Goal: Information Seeking & Learning: Learn about a topic

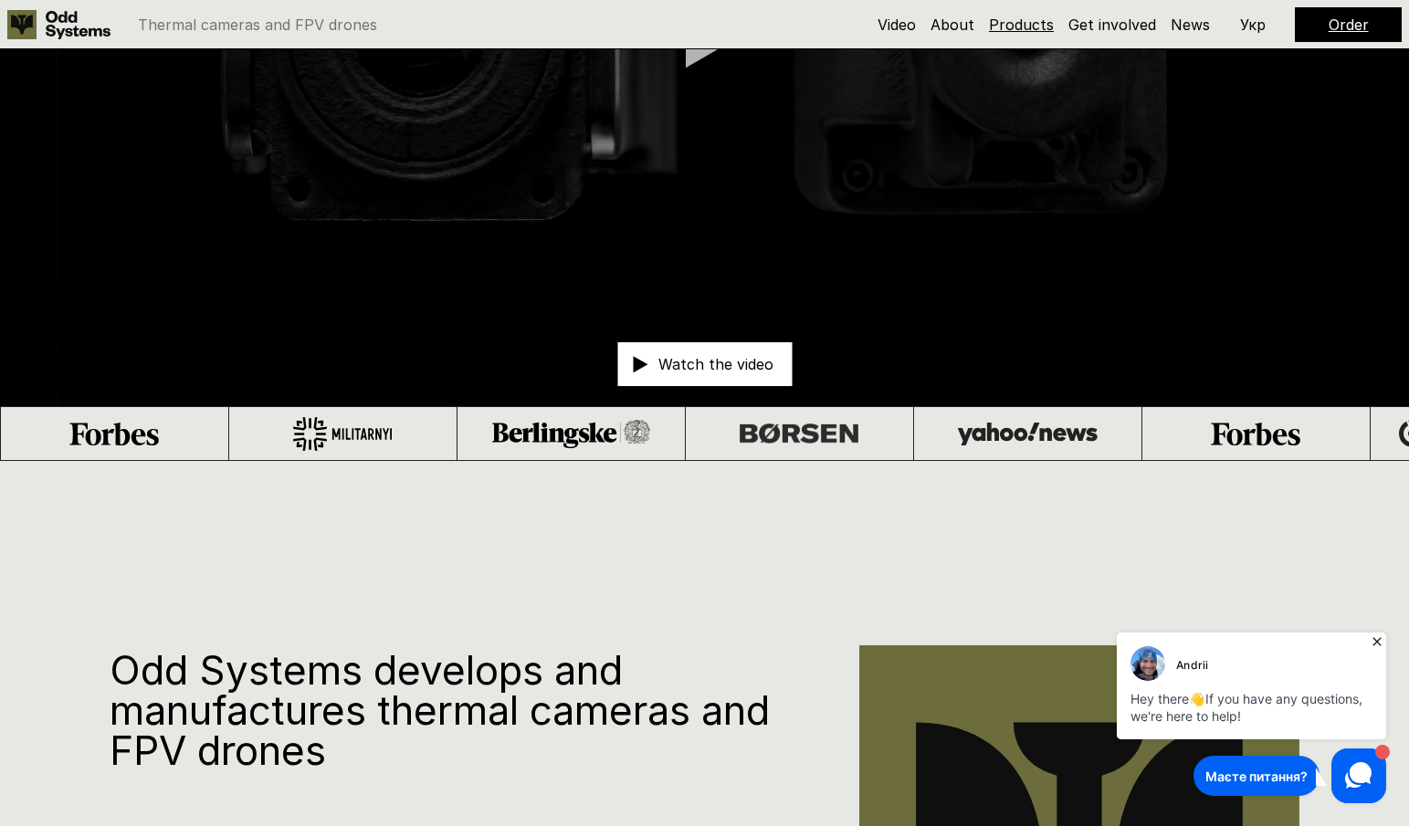
click at [1016, 24] on link "Products" at bounding box center [1021, 25] width 65 height 18
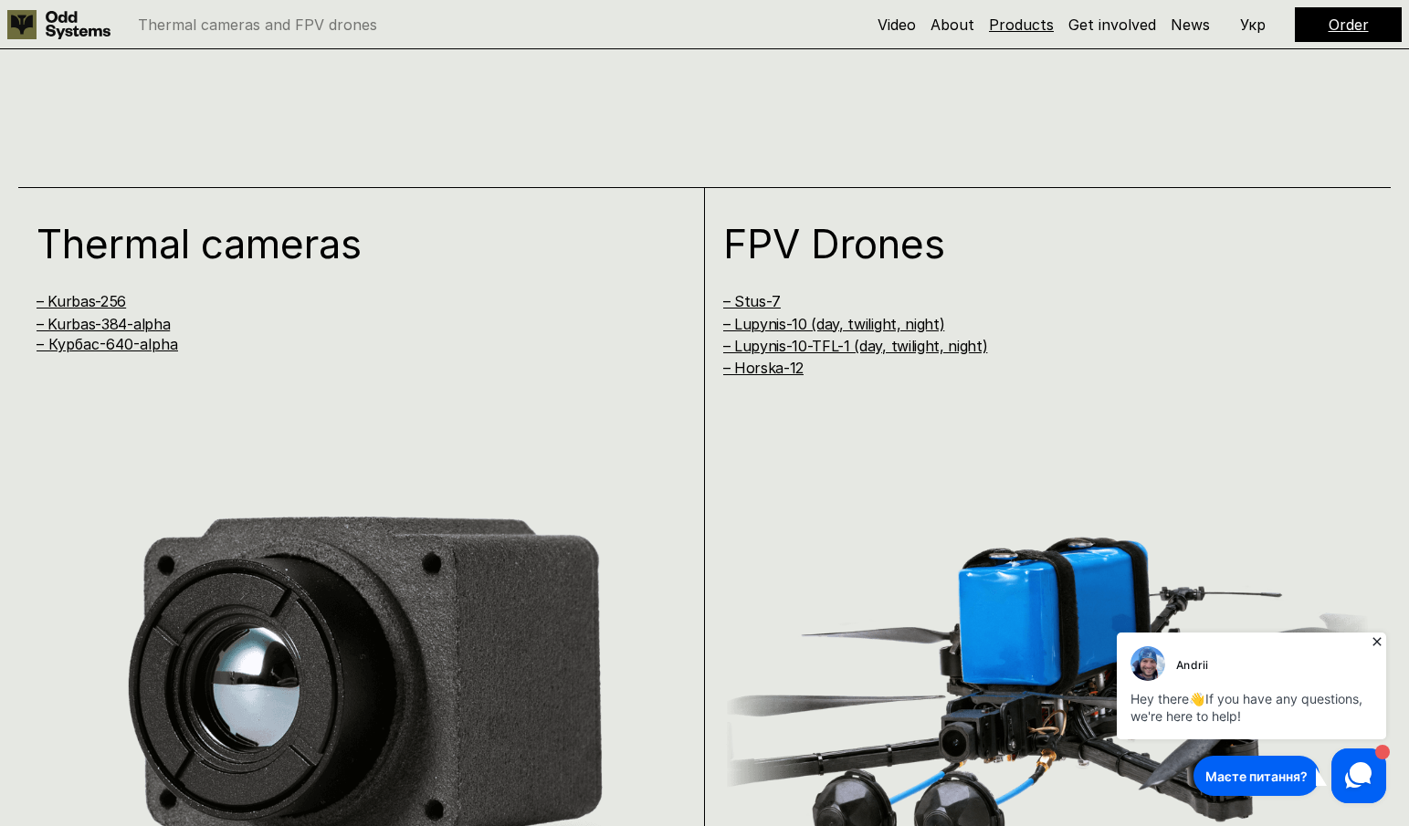
scroll to position [1653, 0]
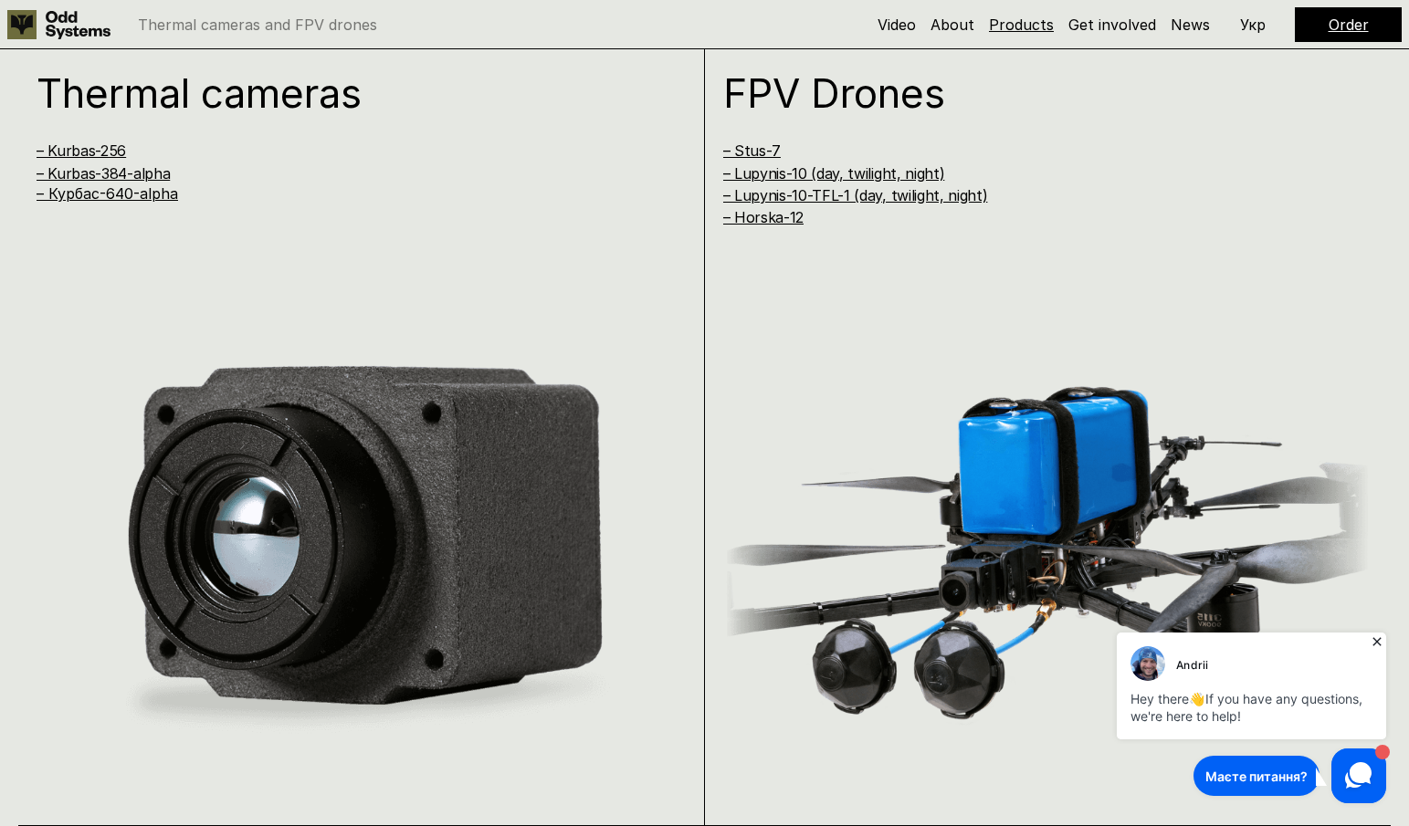
click at [1016, 24] on link "Products" at bounding box center [1021, 25] width 65 height 18
click at [1376, 638] on icon at bounding box center [1377, 642] width 18 height 18
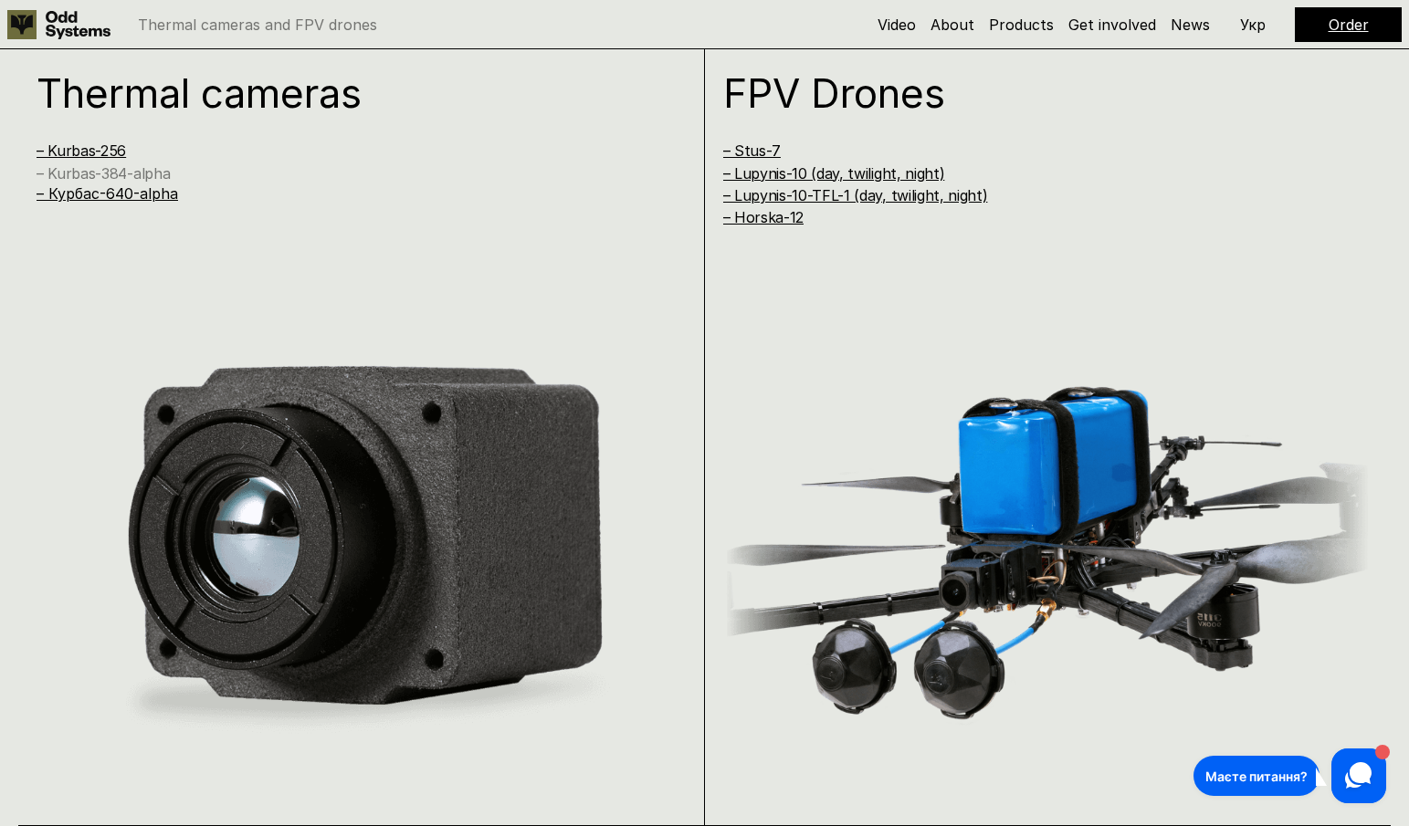
click at [133, 168] on link "– Kurbas-384-alpha" at bounding box center [103, 173] width 133 height 18
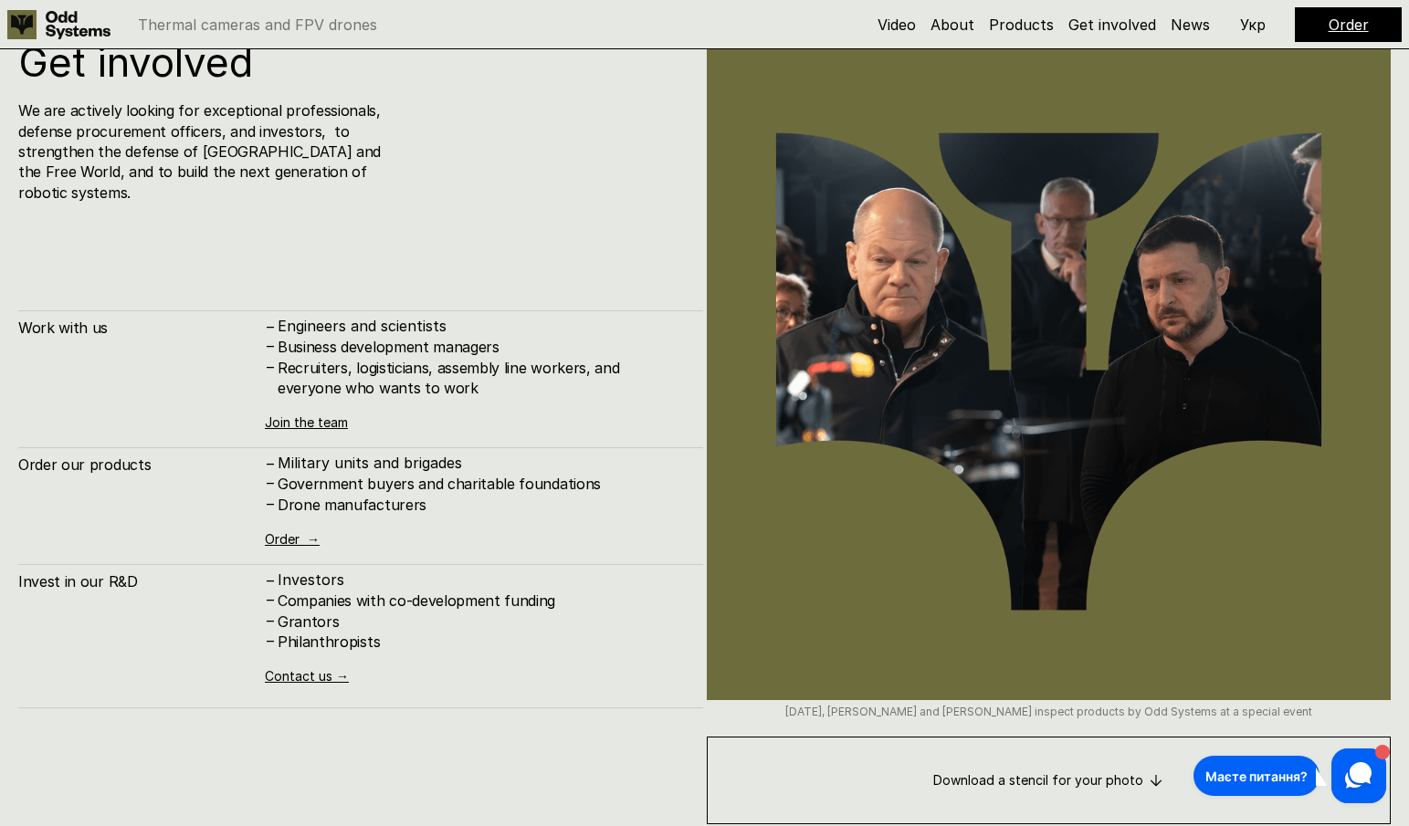
scroll to position [8196, 0]
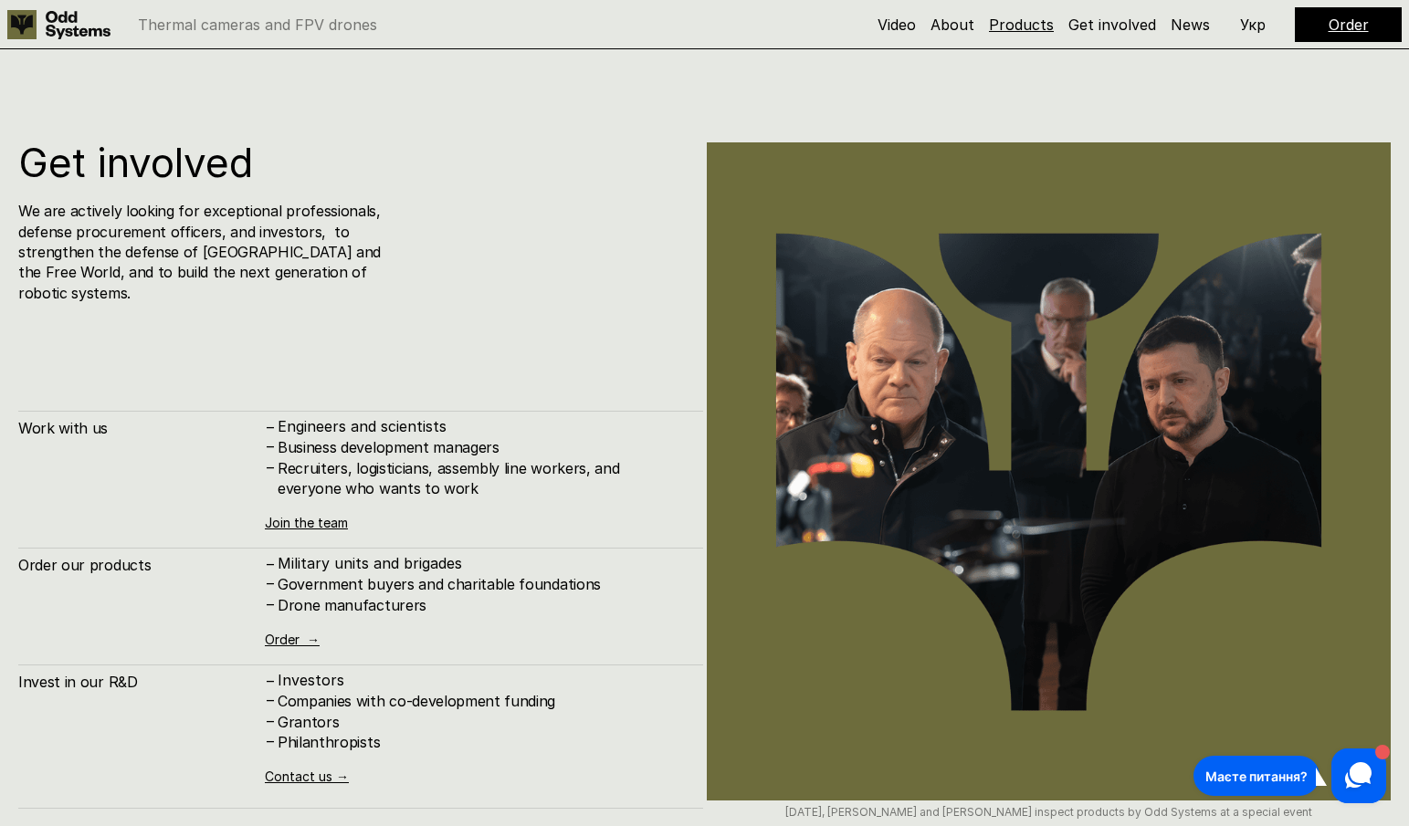
click at [1045, 26] on link "Products" at bounding box center [1021, 25] width 65 height 18
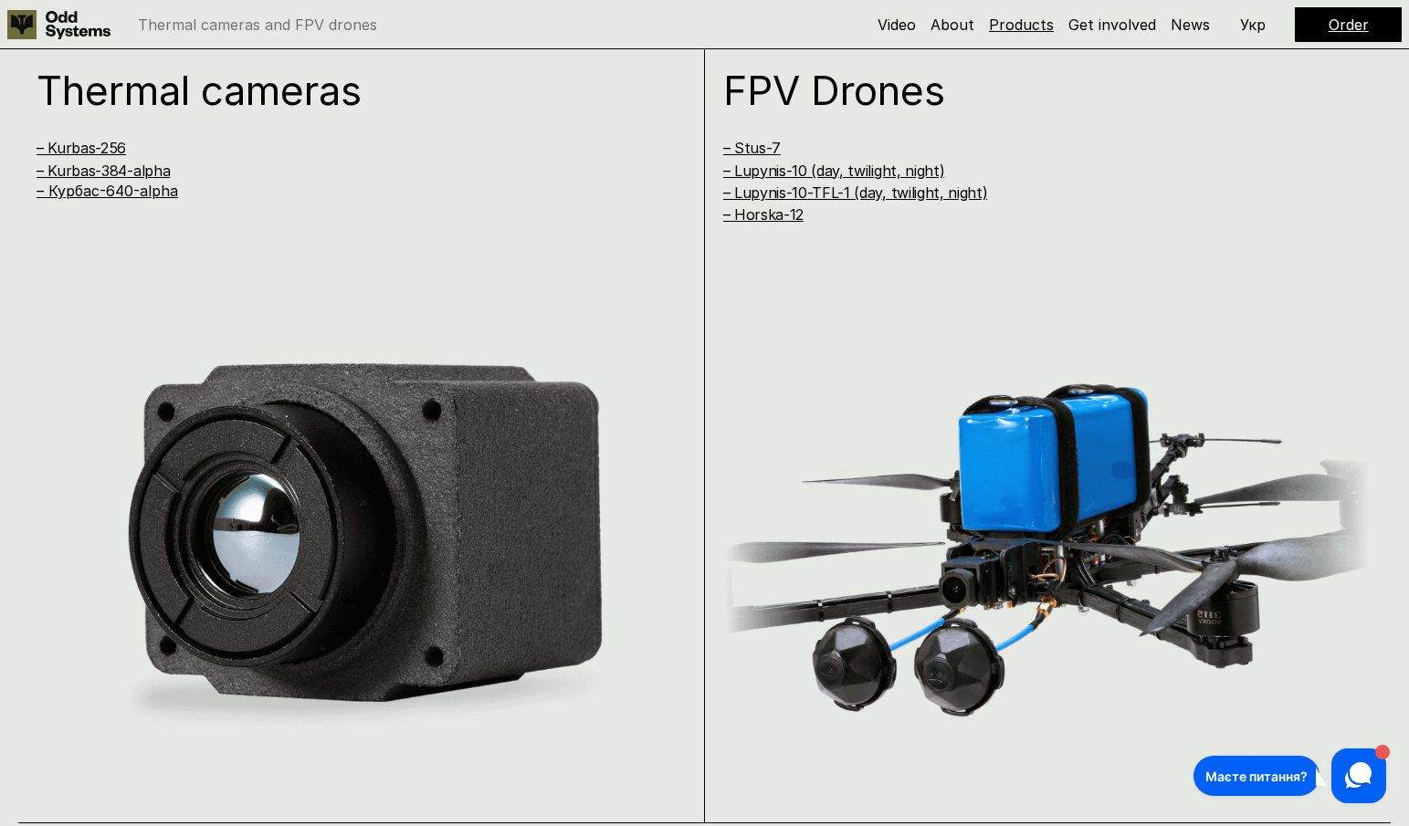
scroll to position [1653, 0]
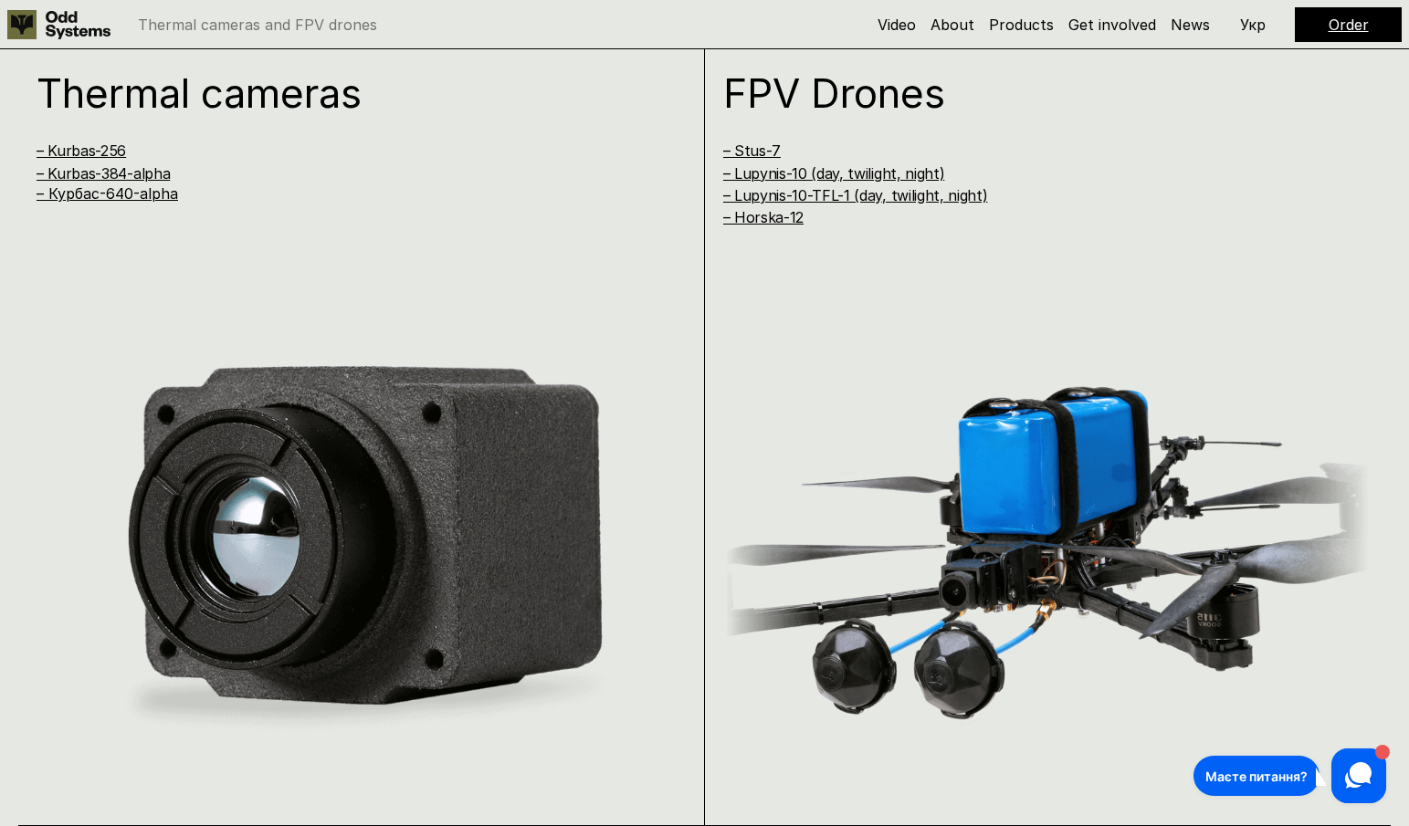
click at [649, 130] on div "Thermal cameras – Kurbas-256 – Kurbas-384-alpha – [GEOGRAPHIC_DATA]-640-alpha" at bounding box center [361, 432] width 687 height 790
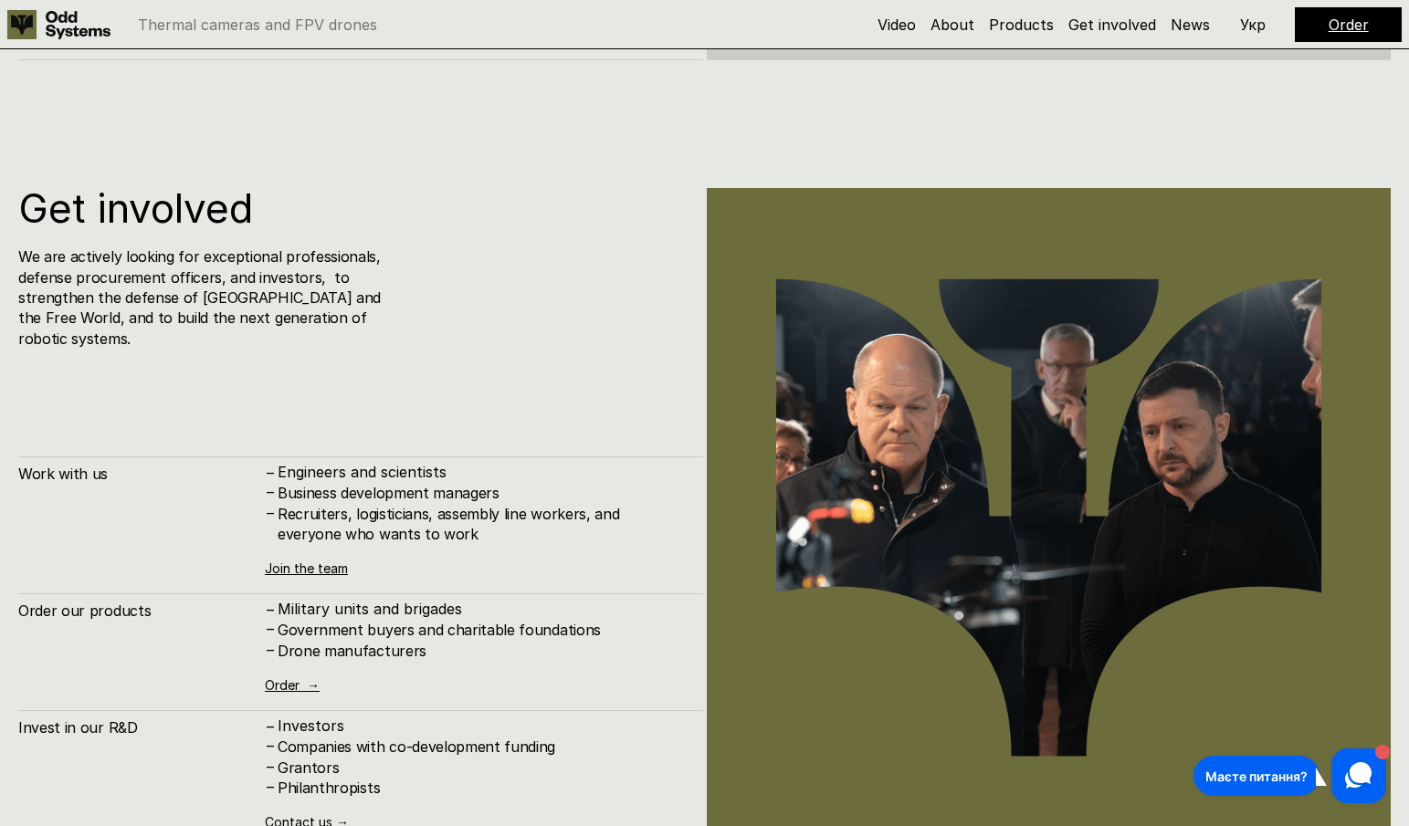
scroll to position [8135, 0]
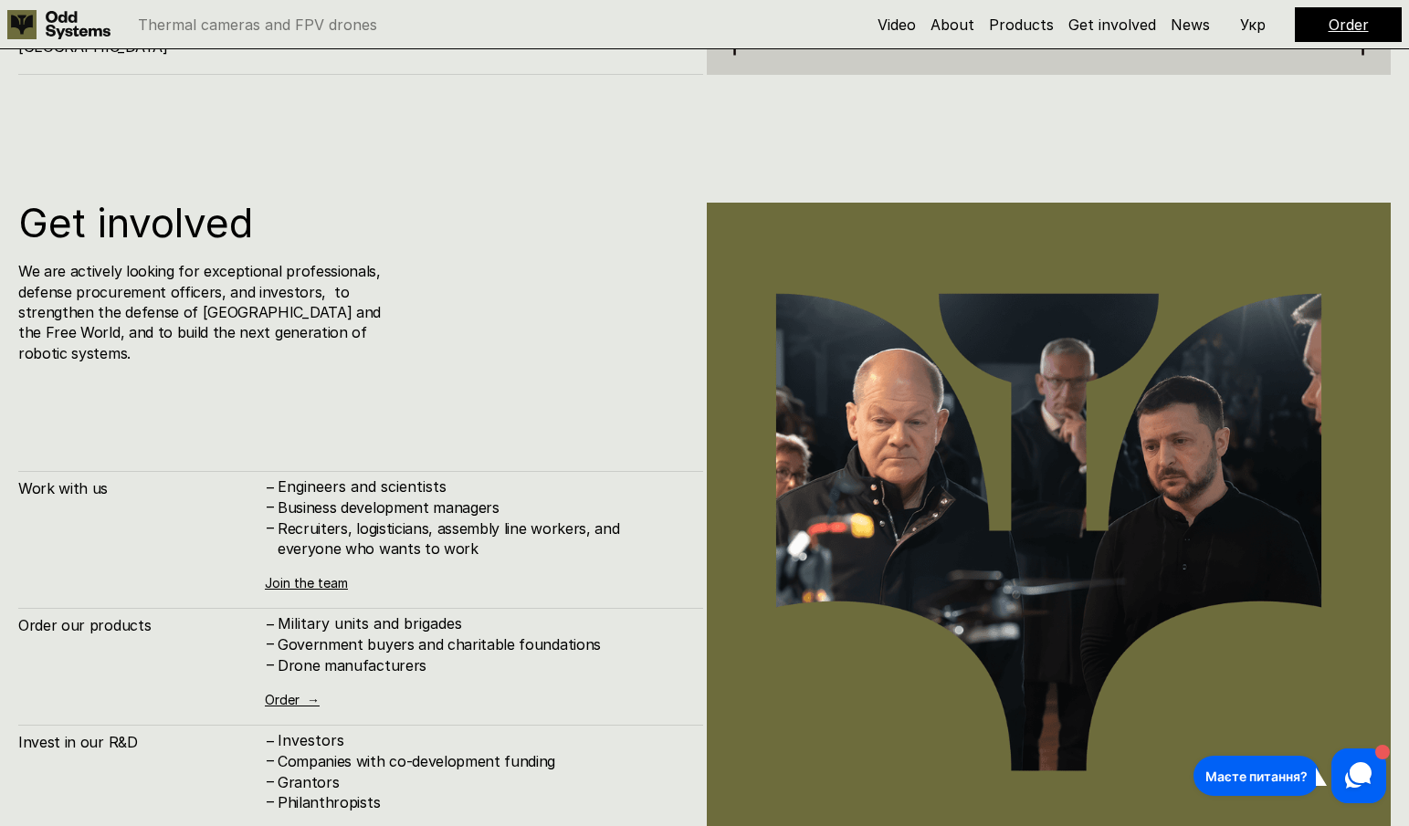
click at [1259, 18] on p "Укр" at bounding box center [1253, 24] width 26 height 15
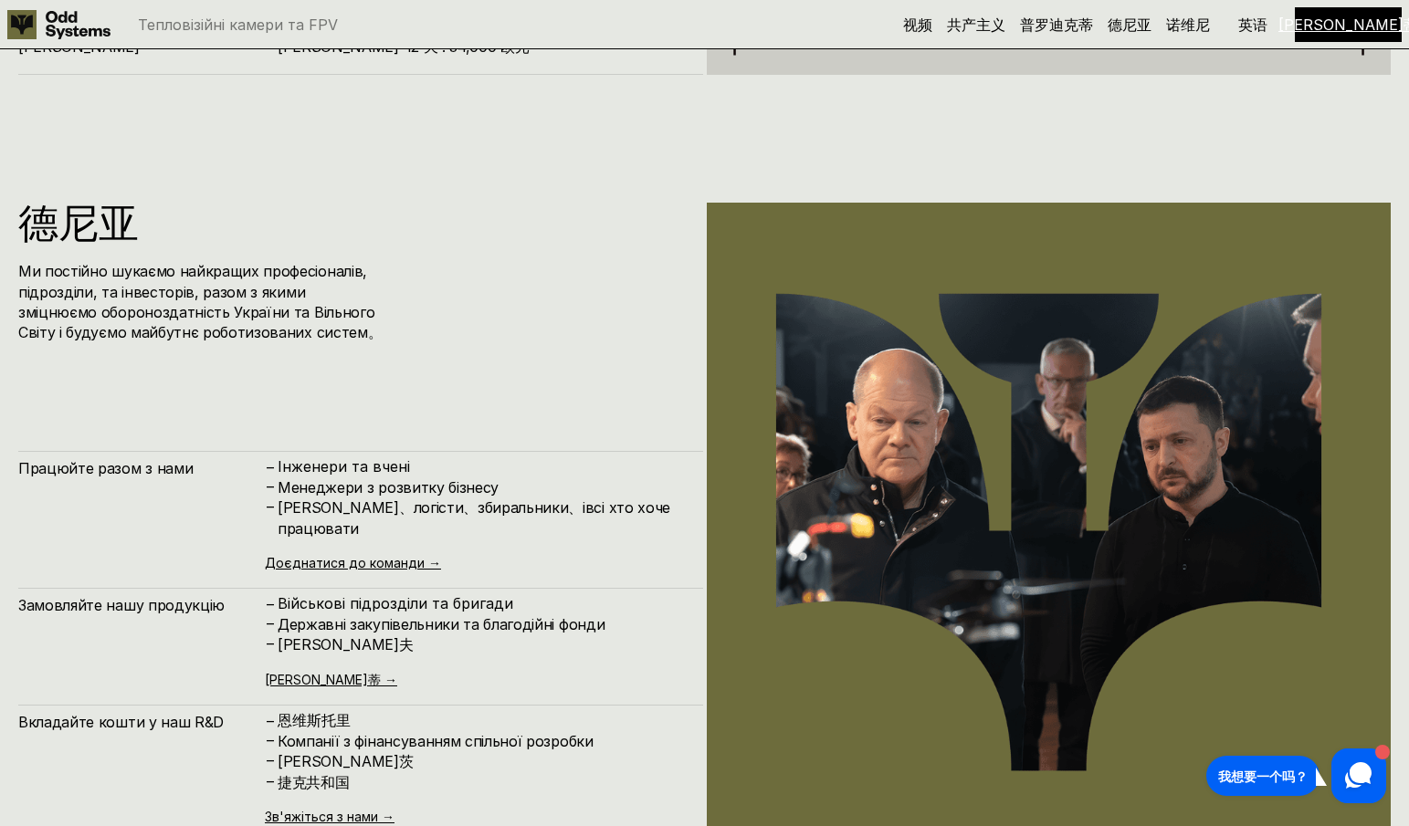
click at [514, 223] on h1 "德尼亚" at bounding box center [293, 223] width 551 height 40
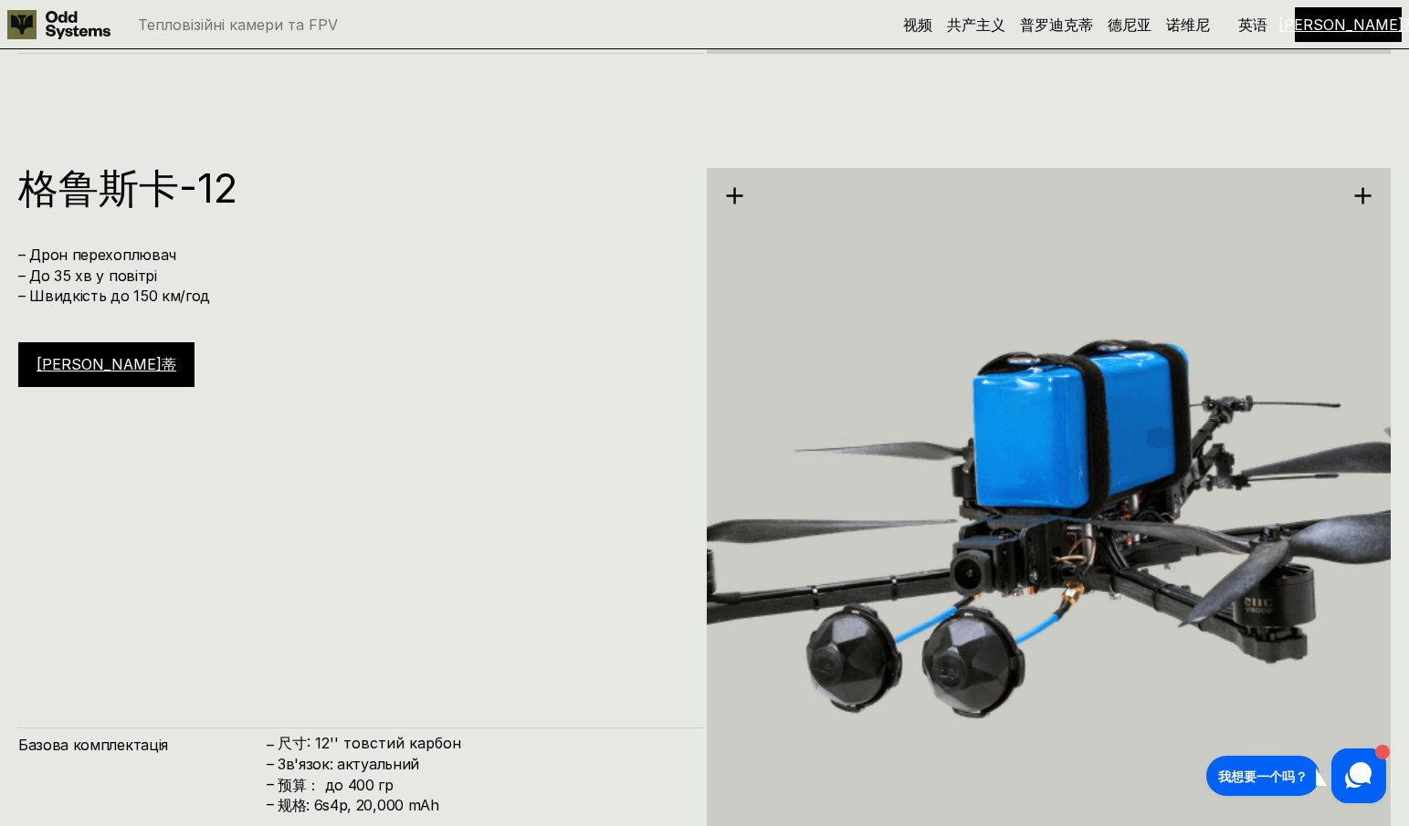
scroll to position [6873, 0]
